Goal: Transaction & Acquisition: Purchase product/service

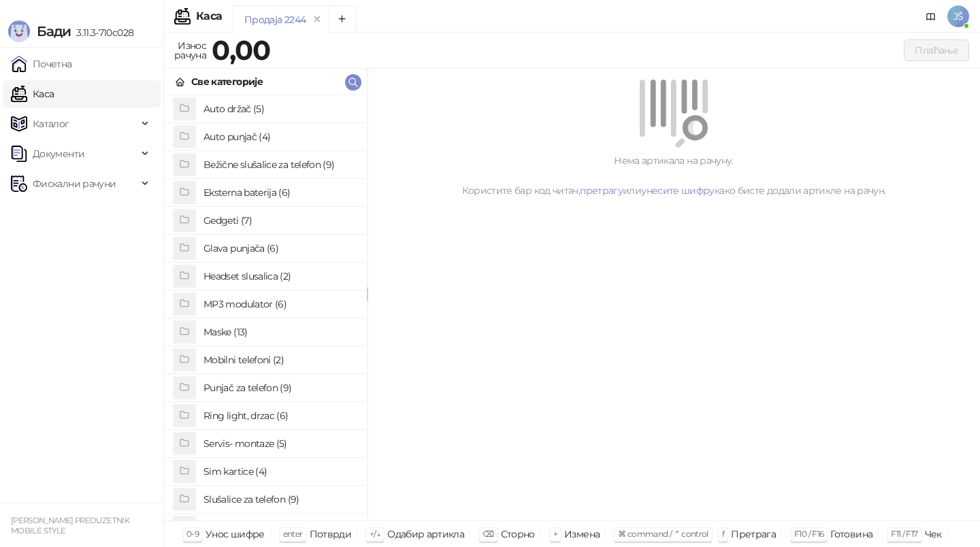
click at [284, 335] on h4 "Maske (13)" at bounding box center [279, 332] width 152 height 22
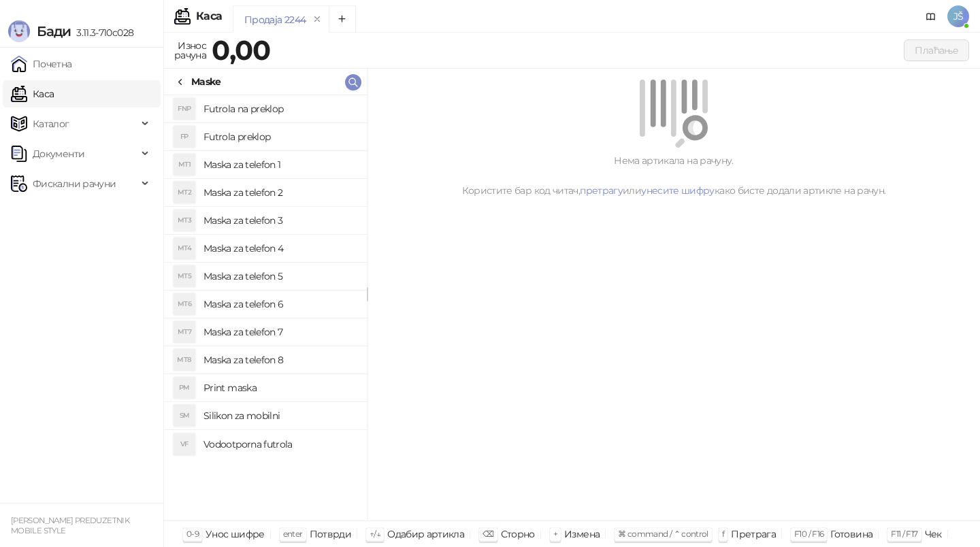
click at [298, 199] on h4 "Maska za telefon 2" at bounding box center [279, 193] width 152 height 22
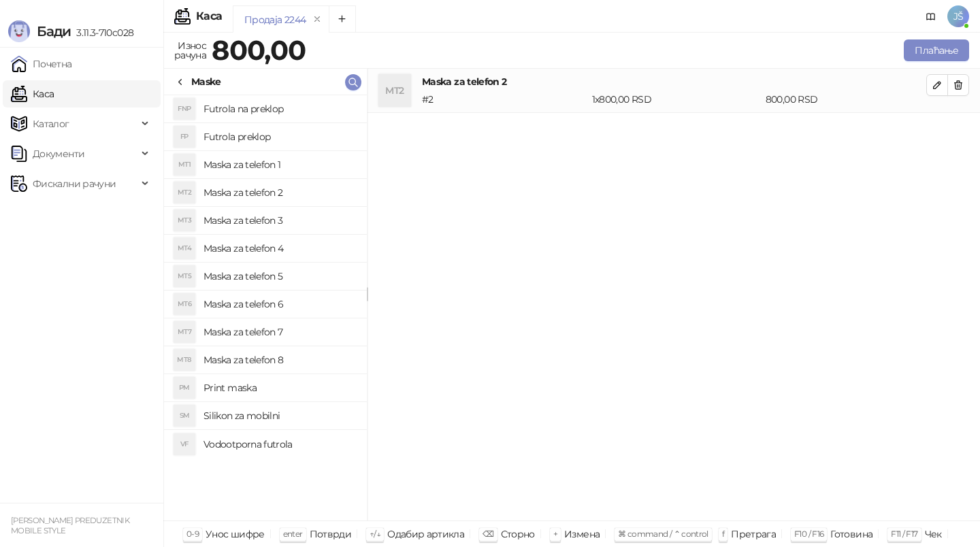
click at [317, 239] on h4 "Maska za telefon 4" at bounding box center [279, 248] width 152 height 22
click at [960, 80] on icon "button" at bounding box center [957, 85] width 11 height 11
click at [184, 77] on icon at bounding box center [180, 82] width 11 height 11
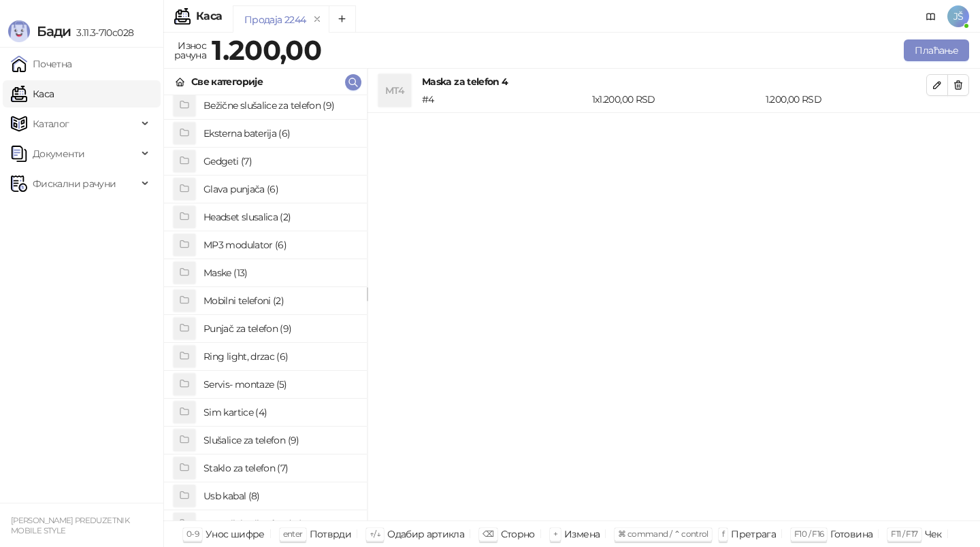
scroll to position [67, 0]
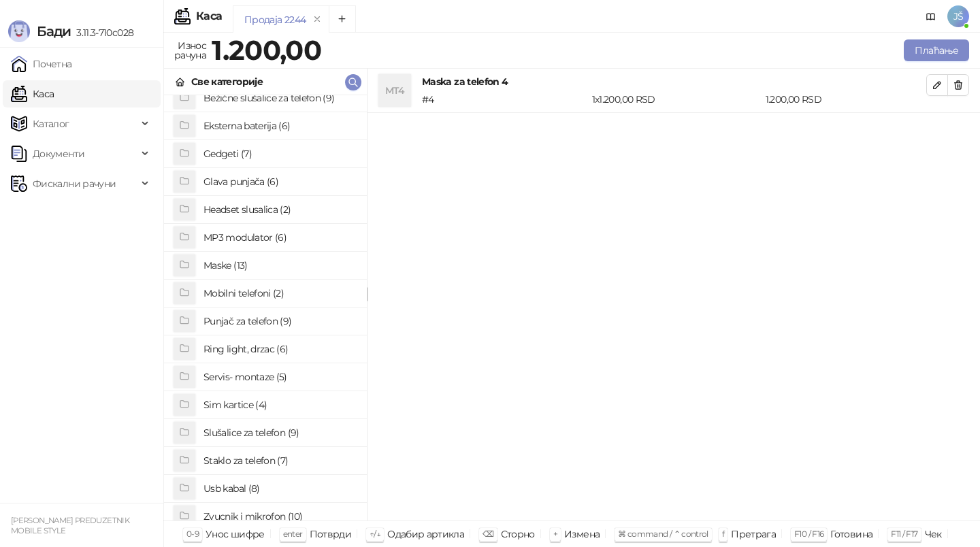
click at [244, 461] on h4 "Staklo za telefon (7)" at bounding box center [279, 461] width 152 height 22
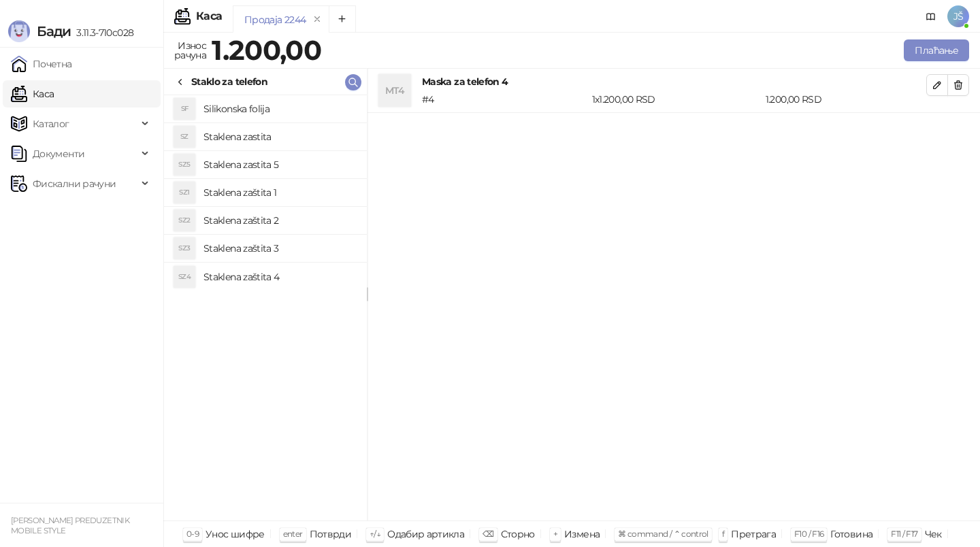
click at [279, 197] on h4 "Staklena zaštita 1" at bounding box center [279, 193] width 152 height 22
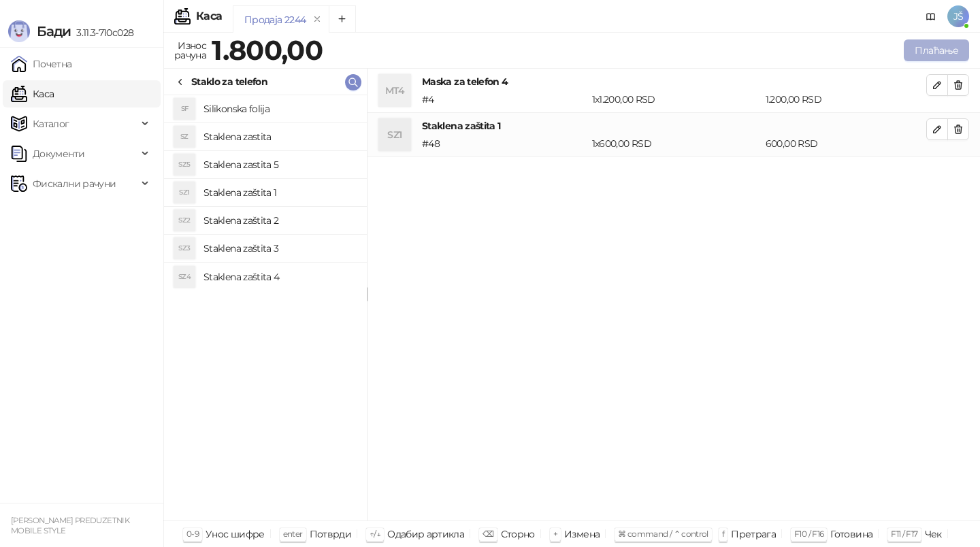
click at [922, 50] on button "Плаћање" at bounding box center [935, 50] width 65 height 22
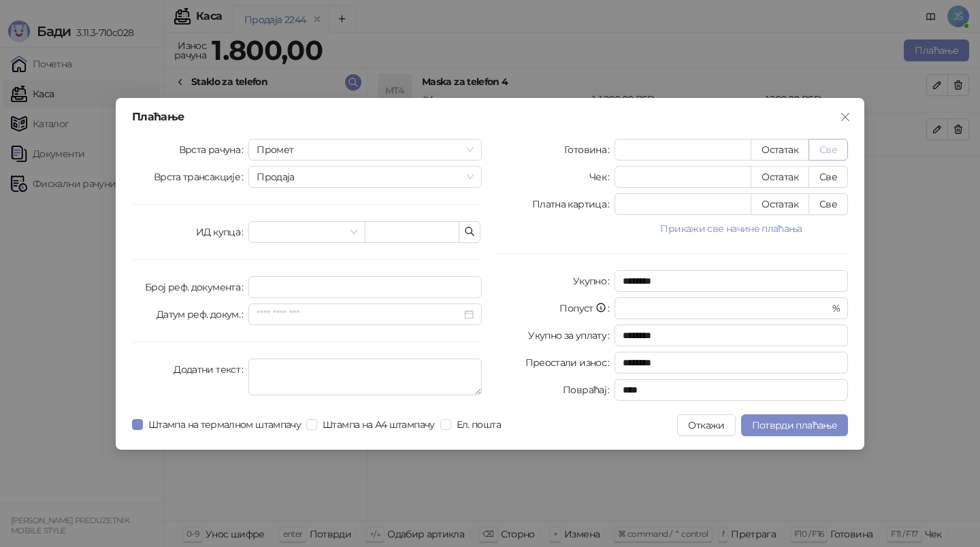
click at [837, 156] on button "Све" at bounding box center [827, 150] width 39 height 22
type input "****"
click at [740, 201] on input "*" at bounding box center [682, 204] width 135 height 20
click at [825, 197] on button "Све" at bounding box center [827, 204] width 39 height 22
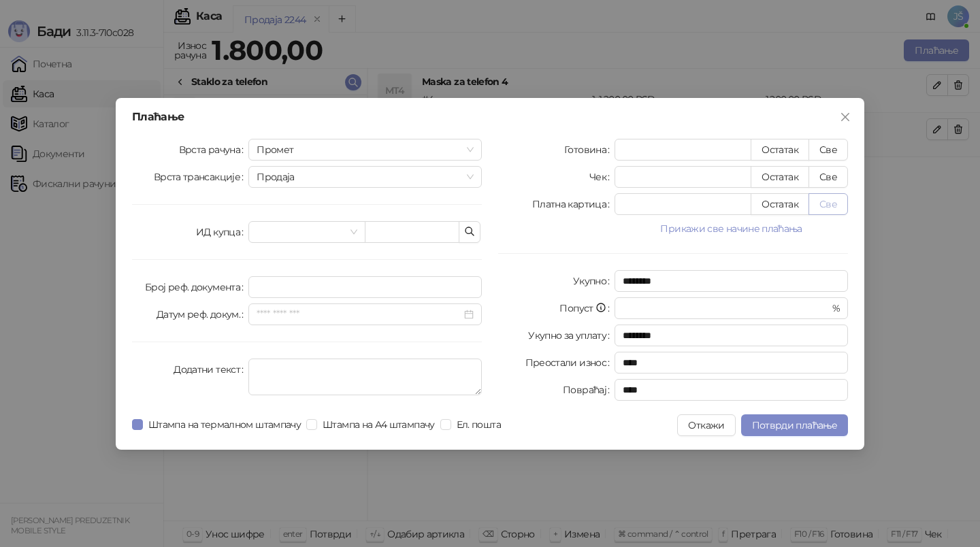
type input "*"
type input "****"
click at [816, 424] on span "Потврди плаћање" at bounding box center [794, 425] width 85 height 12
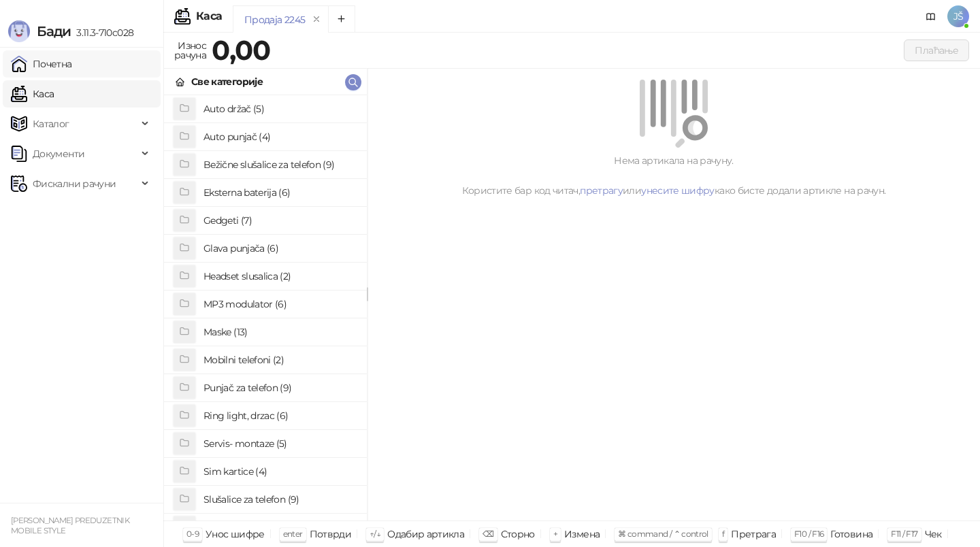
click at [72, 61] on link "Почетна" at bounding box center [41, 63] width 61 height 27
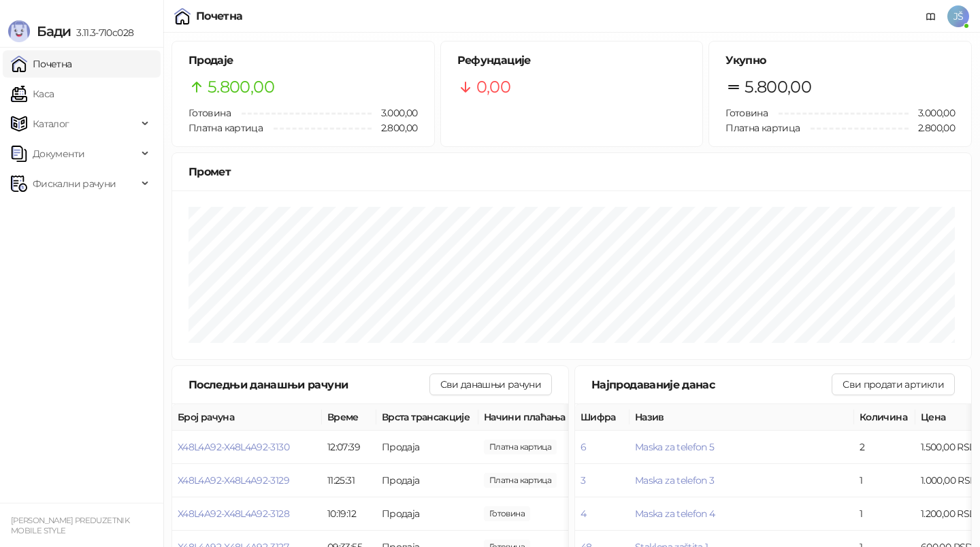
click at [105, 108] on ul "Почетна [PERSON_NAME] Документи Фискални рачуни" at bounding box center [81, 275] width 163 height 455
click at [54, 101] on link "Каса" at bounding box center [32, 93] width 43 height 27
